Goal: Task Accomplishment & Management: Use online tool/utility

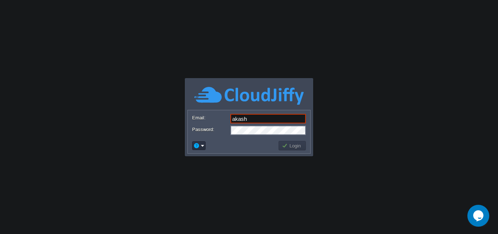
type input "[EMAIL_ADDRESS][DOMAIN_NAME]"
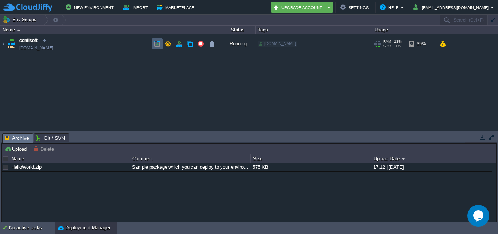
click at [155, 44] on button "button" at bounding box center [157, 43] width 7 height 7
click at [32, 41] on span "contisoft" at bounding box center [28, 40] width 18 height 7
click at [34, 46] on link "[DOMAIN_NAME]" at bounding box center [36, 47] width 34 height 7
click at [0, 45] on table "contisoft [DOMAIN_NAME] Running [DOMAIN_NAME] + Add to Env Group RAM 13% CPU 0%…" at bounding box center [225, 44] width 450 height 20
click at [106, 45] on td "contisoft [DOMAIN_NAME]" at bounding box center [109, 44] width 219 height 20
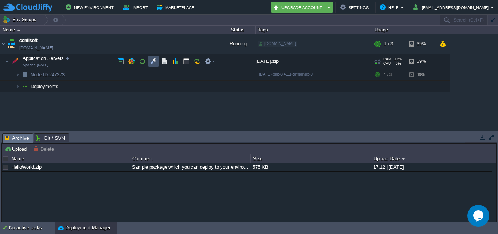
click at [153, 59] on button "button" at bounding box center [153, 61] width 7 height 7
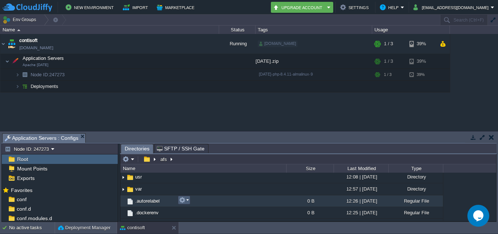
scroll to position [219, 0]
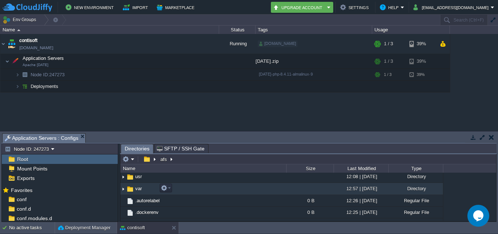
click at [204, 189] on td "var" at bounding box center [203, 189] width 166 height 12
click at [191, 191] on td "var" at bounding box center [203, 189] width 166 height 12
click at [191, 190] on td "var" at bounding box center [203, 189] width 166 height 12
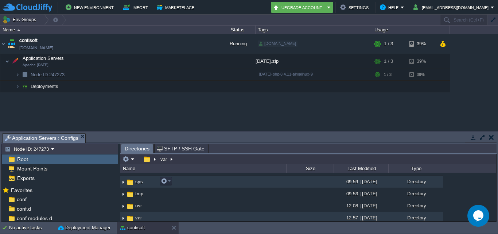
scroll to position [182, 0]
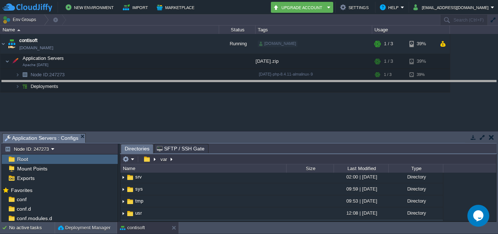
drag, startPoint x: 216, startPoint y: 135, endPoint x: 209, endPoint y: 81, distance: 54.4
click at [209, 81] on body "New Environment Import Marketplace Bonus ₹0.00 Upgrade Account Settings Help [E…" at bounding box center [249, 117] width 498 height 234
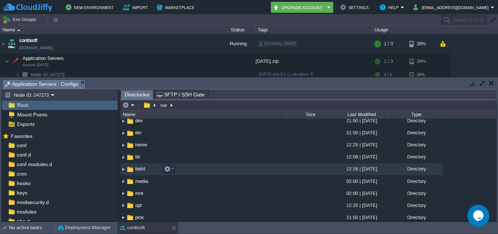
scroll to position [36, 0]
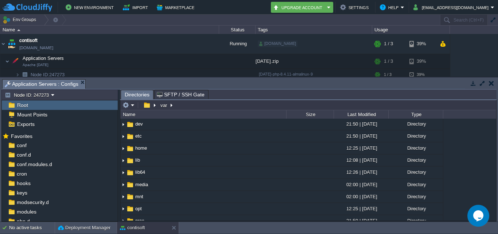
click at [131, 92] on span "Directories" at bounding box center [137, 94] width 25 height 9
click at [131, 96] on span "Directories" at bounding box center [137, 94] width 25 height 9
click at [133, 94] on span "Directories" at bounding box center [137, 94] width 25 height 9
click at [132, 96] on span "Directories" at bounding box center [137, 94] width 25 height 9
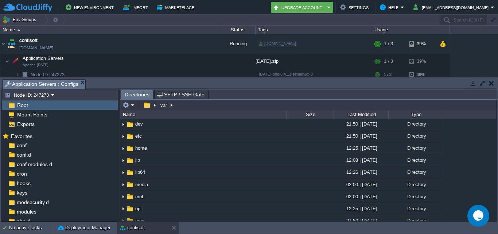
click at [132, 96] on span "Directories" at bounding box center [137, 94] width 25 height 9
click at [141, 103] on td at bounding box center [149, 105] width 18 height 9
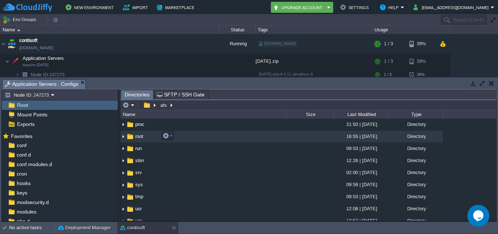
scroll to position [61, 0]
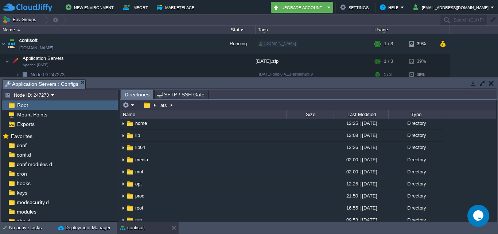
click at [28, 106] on span "Root" at bounding box center [22, 105] width 13 height 7
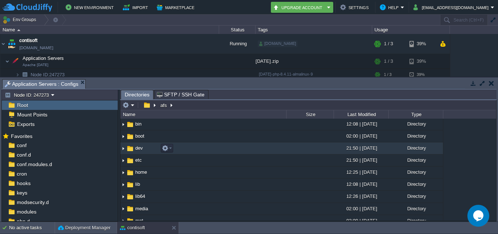
scroll to position [0, 0]
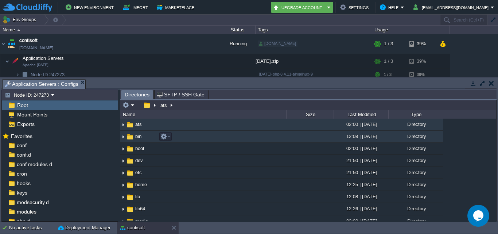
click at [147, 138] on td "bin" at bounding box center [203, 137] width 166 height 12
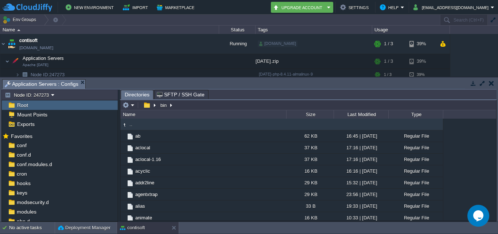
click at [124, 123] on img at bounding box center [124, 125] width 8 height 8
click at [123, 125] on img at bounding box center [124, 125] width 8 height 8
click at [150, 105] on button "button" at bounding box center [146, 105] width 11 height 7
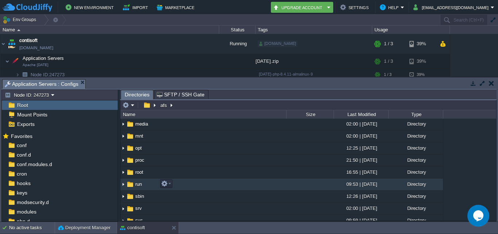
scroll to position [109, 0]
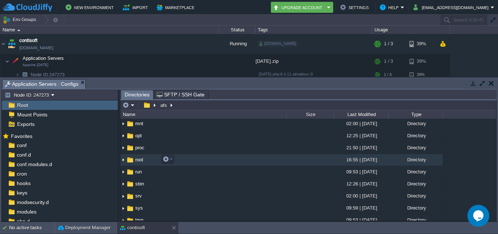
click at [149, 158] on td "root" at bounding box center [203, 160] width 166 height 12
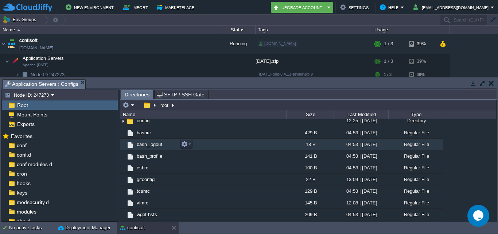
scroll to position [0, 0]
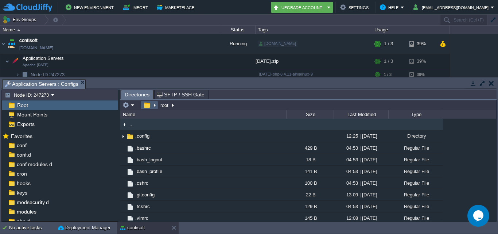
click at [144, 104] on button "button" at bounding box center [146, 105] width 11 height 7
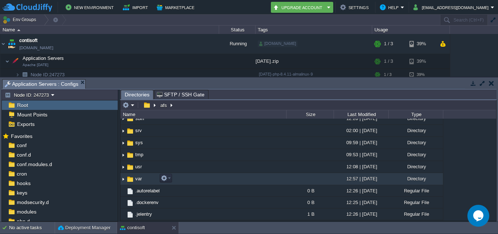
scroll to position [182, 0]
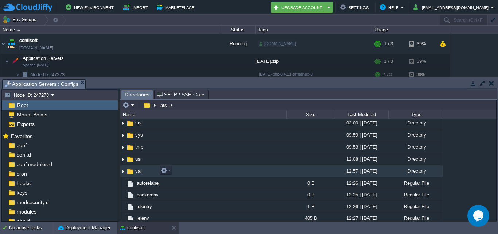
click at [140, 168] on span "var" at bounding box center [138, 171] width 9 height 6
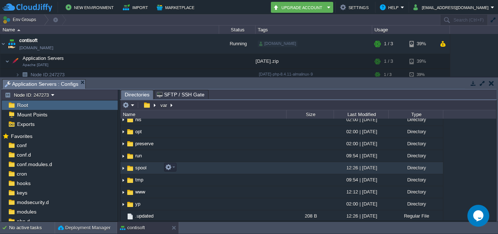
scroll to position [162, 0]
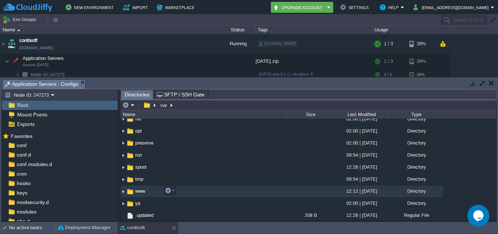
click at [156, 190] on td "www" at bounding box center [203, 191] width 166 height 12
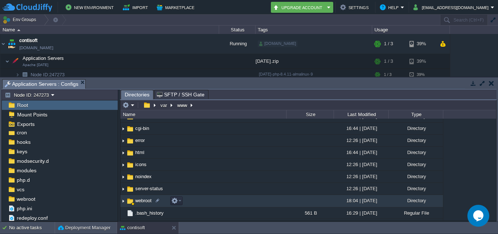
scroll to position [41, 0]
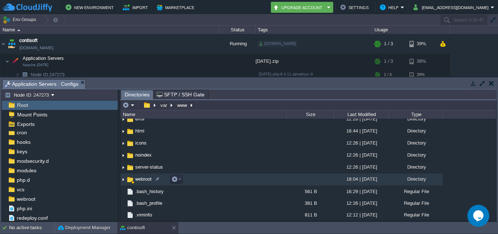
click at [140, 179] on span "webroot" at bounding box center [143, 179] width 19 height 6
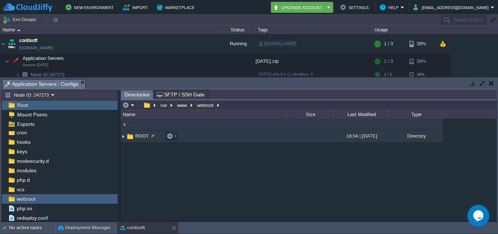
click at [146, 133] on td "ROOT" at bounding box center [203, 136] width 166 height 12
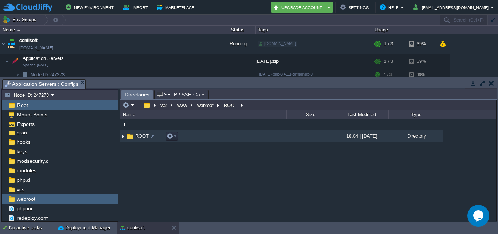
click at [145, 135] on span "ROOT" at bounding box center [142, 136] width 16 height 6
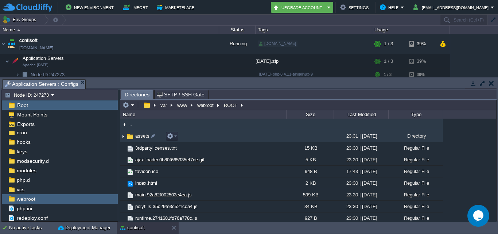
click at [140, 138] on span "assets" at bounding box center [142, 136] width 16 height 6
